Goal: Task Accomplishment & Management: Manage account settings

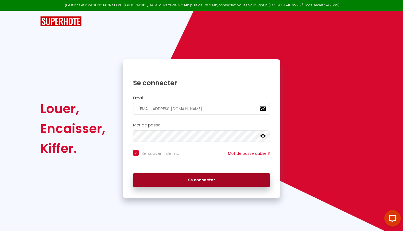
click at [205, 180] on button "Se connecter" at bounding box center [201, 180] width 137 height 14
checkbox input "true"
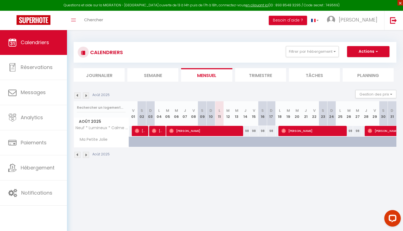
click at [401, 4] on span "×" at bounding box center [400, 3] width 6 height 6
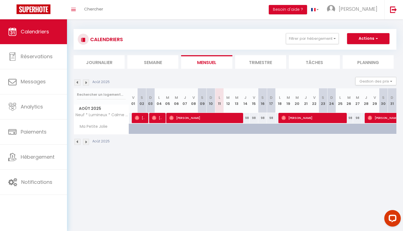
scroll to position [3, 0]
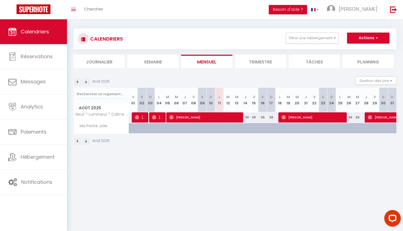
click at [211, 64] on li "Mensuel" at bounding box center [206, 61] width 51 height 13
click at [379, 37] on button "Actions" at bounding box center [368, 38] width 42 height 11
click at [171, 220] on body "Questions et aide sur la MIGRATION - [GEOGRAPHIC_DATA] ouverte de 13 à 14h puis…" at bounding box center [201, 132] width 403 height 231
click at [88, 82] on img at bounding box center [86, 82] width 6 height 6
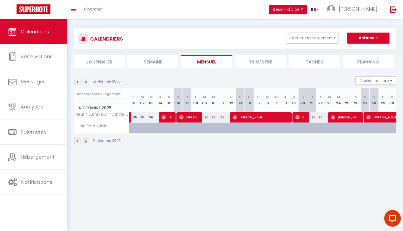
click at [75, 82] on img at bounding box center [77, 82] width 6 height 6
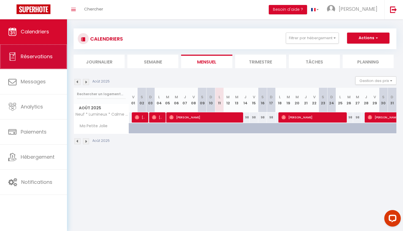
click at [41, 58] on span "Réservations" at bounding box center [37, 56] width 32 height 7
select select "not_cancelled"
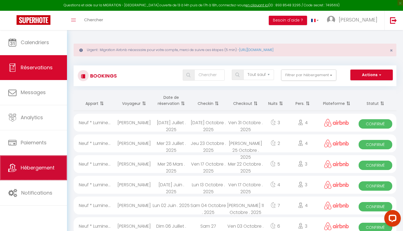
click at [42, 169] on span "Hébergement" at bounding box center [38, 167] width 34 height 7
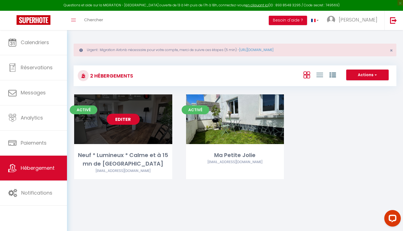
click at [126, 119] on link "Editer" at bounding box center [123, 118] width 33 height 11
select select "3"
select select "2"
select select "1"
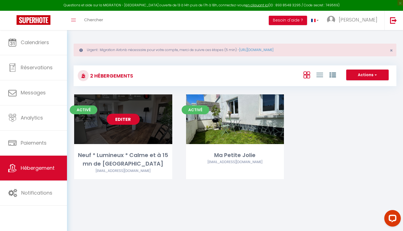
select select "1"
select select "28"
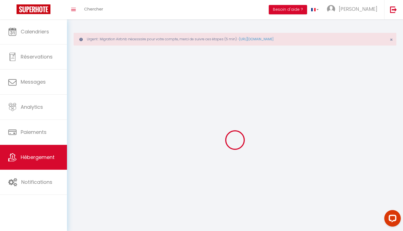
select select
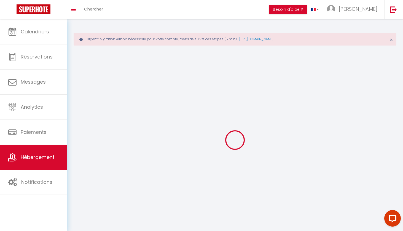
select select
checkbox input "false"
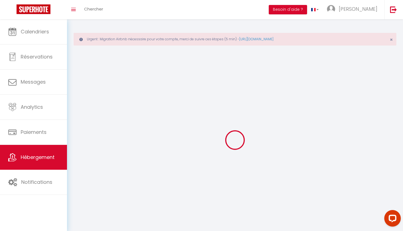
select select
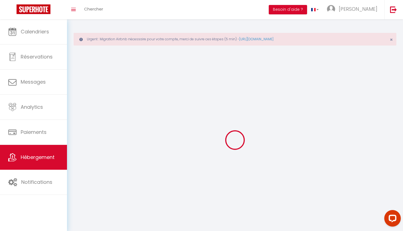
select select
checkbox input "false"
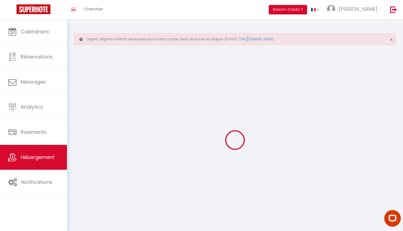
checkbox input "false"
select select
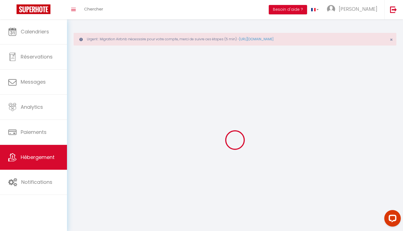
select select
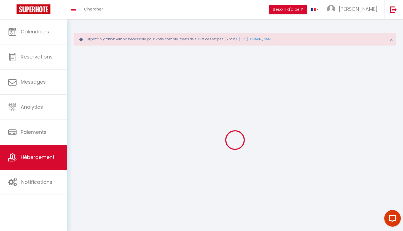
checkbox input "false"
select select
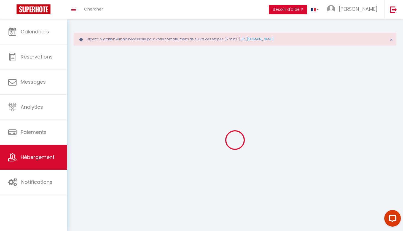
select select
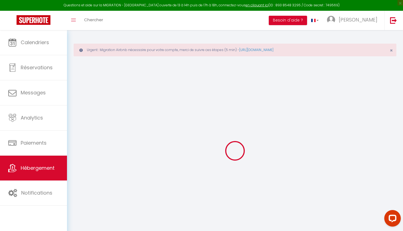
select select
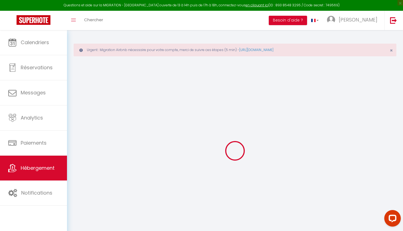
select select
checkbox input "false"
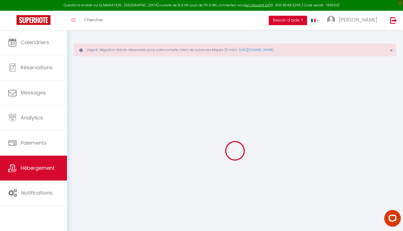
select select
type input "Neuf * Lumineux * Calme et à 15 mn de [GEOGRAPHIC_DATA]"
type input "[PERSON_NAME]"
type input "250"
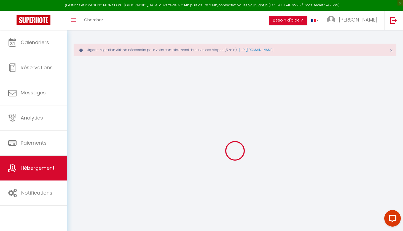
type input "40"
select select
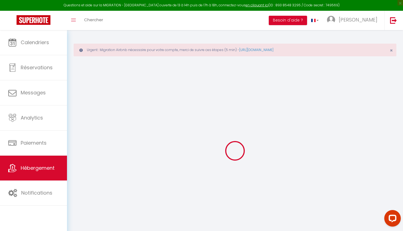
select select
type input "[STREET_ADDRESS]"
type input "93230"
type input "[GEOGRAPHIC_DATA]"
type input "[EMAIL_ADDRESS][DOMAIN_NAME]"
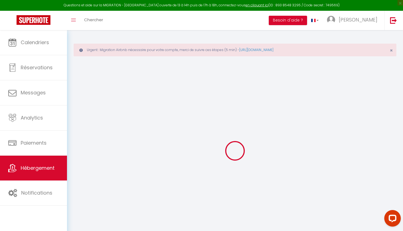
select select
checkbox input "false"
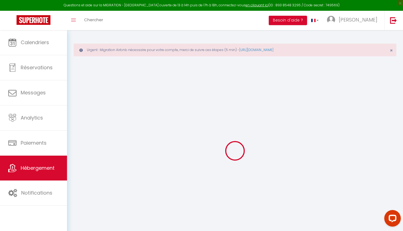
select select
type input "0"
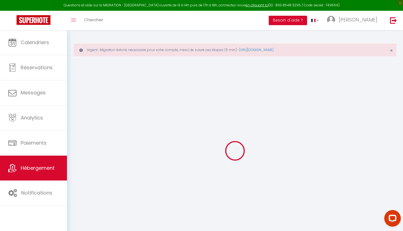
type input "0"
select select
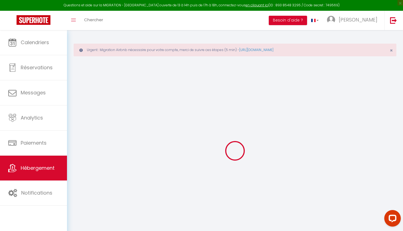
select select
checkbox input "false"
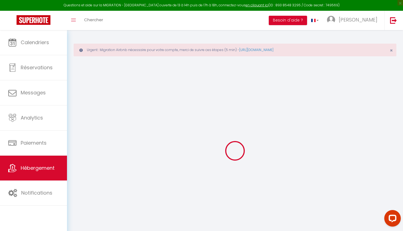
checkbox input "false"
select select
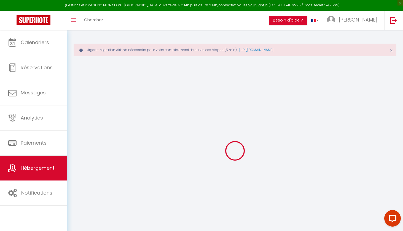
select select
checkbox input "false"
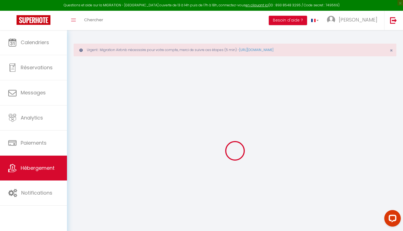
checkbox input "false"
select select
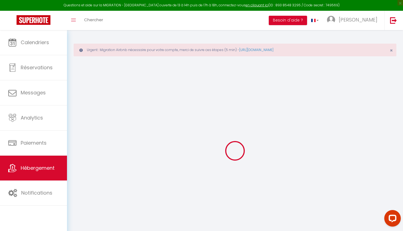
select select
checkbox input "false"
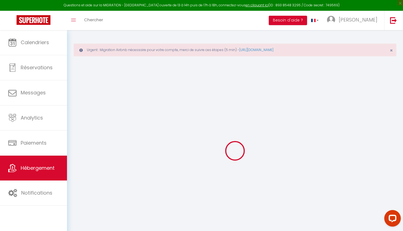
checkbox input "false"
select select
checkbox input "false"
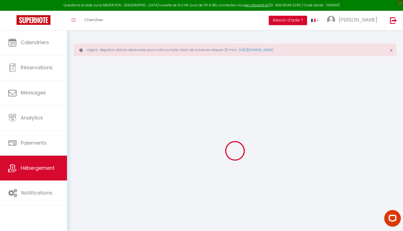
checkbox input "false"
select select
checkbox input "false"
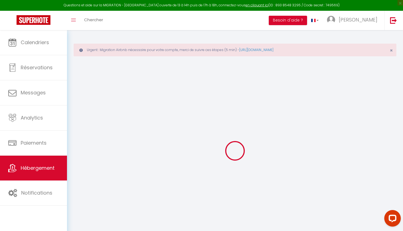
checkbox input "false"
select select "15:00"
select select
select select "12:00"
select select "30"
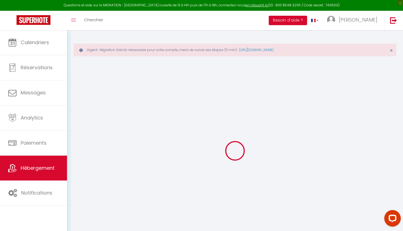
select select "120"
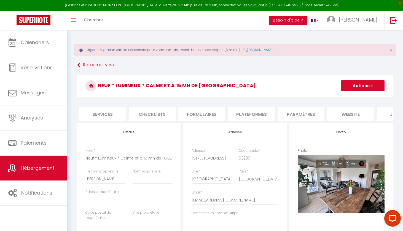
scroll to position [0, 180]
click at [323, 113] on li "website" at bounding box center [316, 113] width 47 height 13
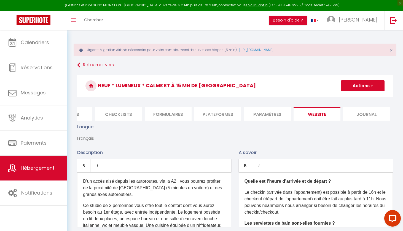
select select
checkbox input "false"
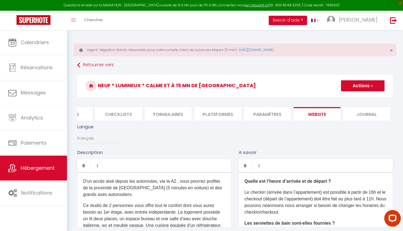
checkbox input "false"
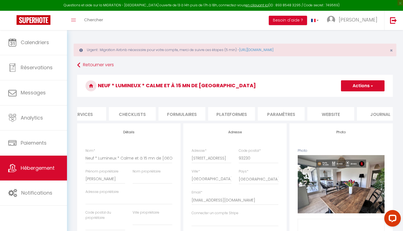
scroll to position [0, 180]
click at [325, 110] on li "website" at bounding box center [316, 113] width 47 height 13
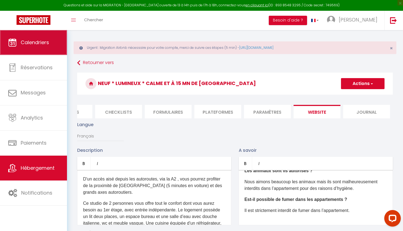
click at [30, 40] on span "Calendriers" at bounding box center [35, 42] width 28 height 7
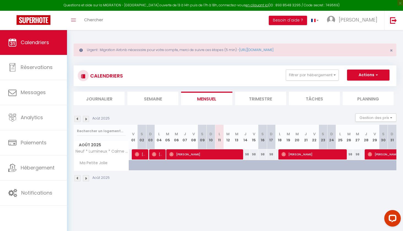
click at [371, 99] on li "Planning" at bounding box center [367, 97] width 51 height 13
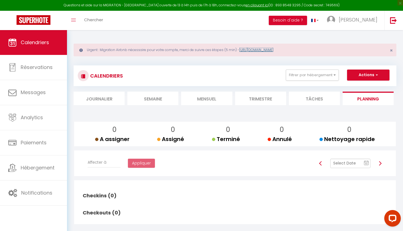
click at [273, 50] on link "[URL][DOMAIN_NAME]" at bounding box center [256, 49] width 34 height 5
click at [318, 98] on li "Tâches" at bounding box center [314, 97] width 51 height 13
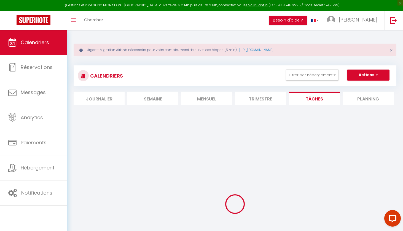
select select
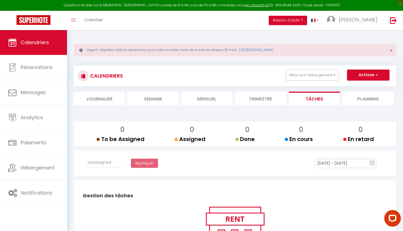
click at [253, 98] on li "Trimestre" at bounding box center [260, 97] width 51 height 13
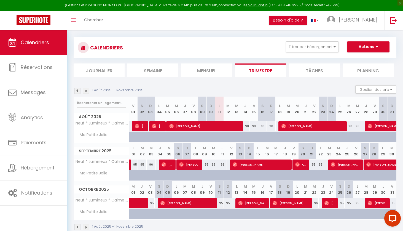
scroll to position [39, 0]
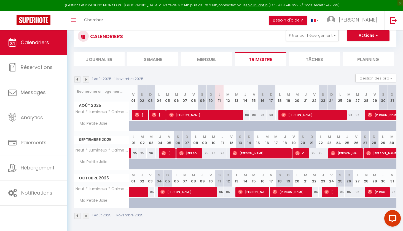
click at [198, 61] on li "Mensuel" at bounding box center [206, 58] width 51 height 13
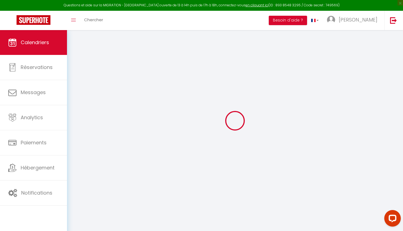
scroll to position [30, 0]
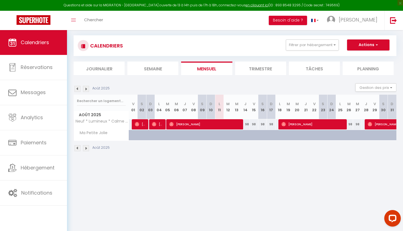
click at [261, 69] on li "Trimestre" at bounding box center [260, 67] width 51 height 13
